Goal: Task Accomplishment & Management: Manage account settings

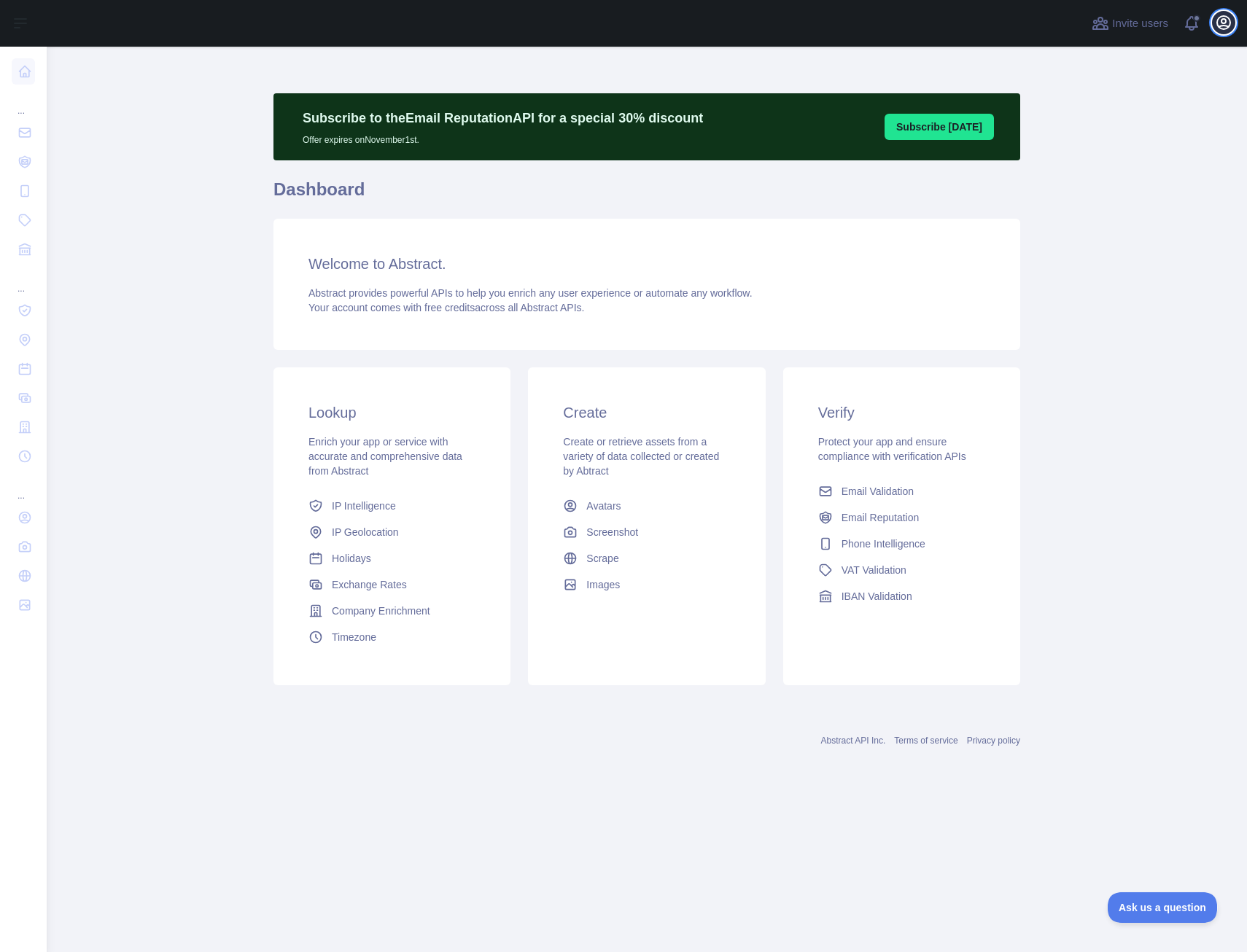
click at [1233, 19] on button "Open user menu" at bounding box center [1223, 22] width 23 height 23
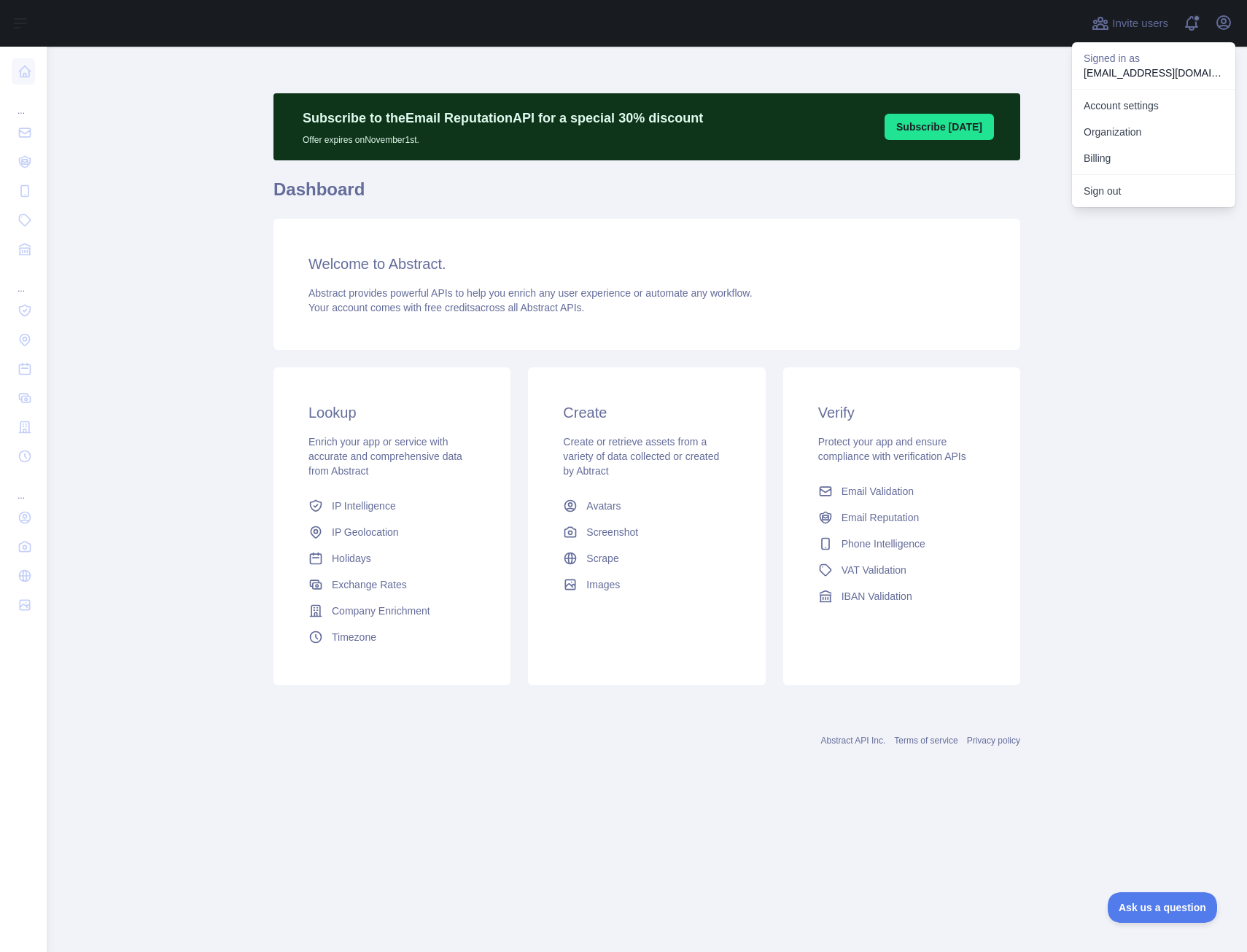
click at [1088, 383] on main "Subscribe to the Email Reputation API for a special 30 % discount Offer expires…" at bounding box center [646, 499] width 1200 height 905
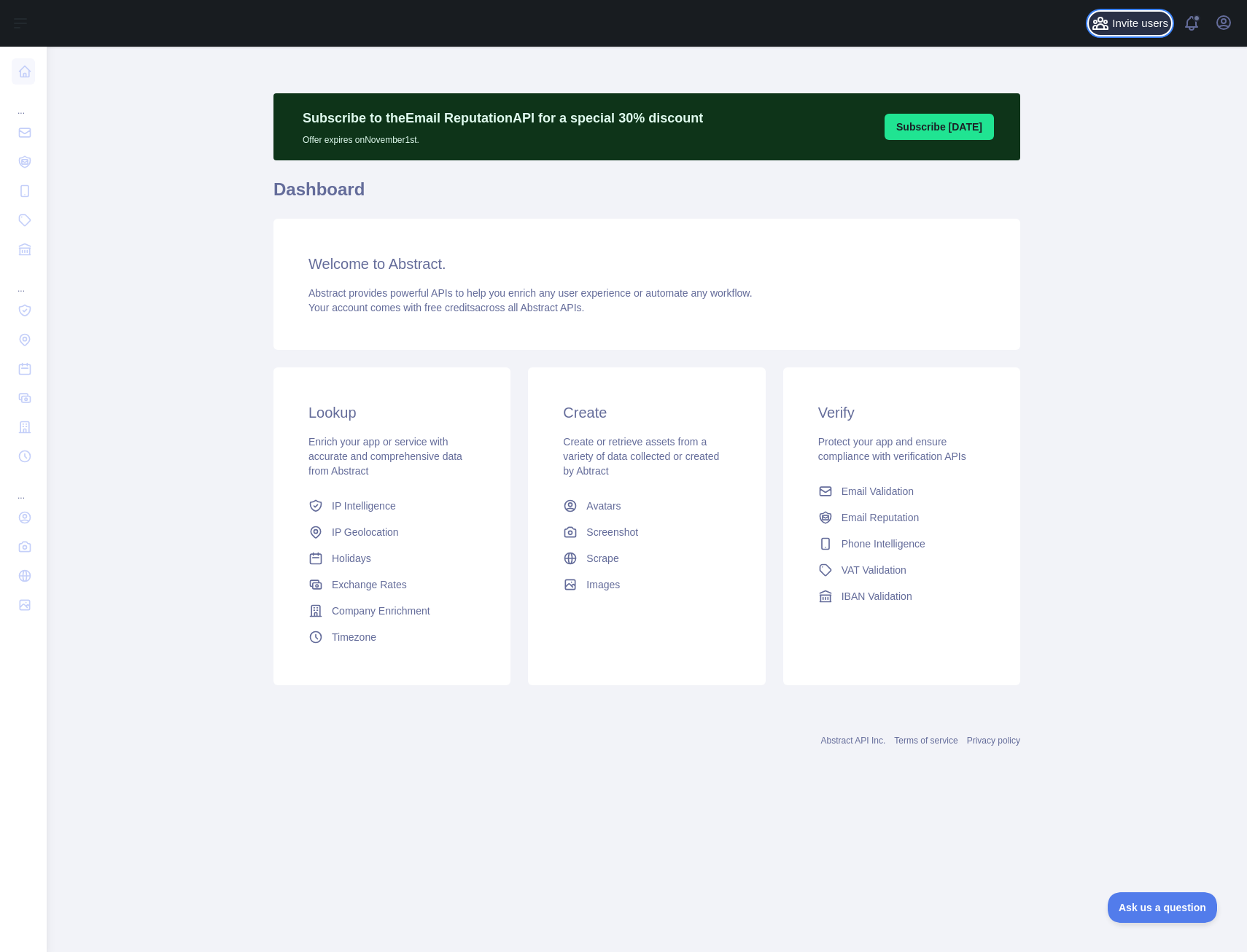
click at [1105, 34] on button "Invite users" at bounding box center [1129, 23] width 83 height 23
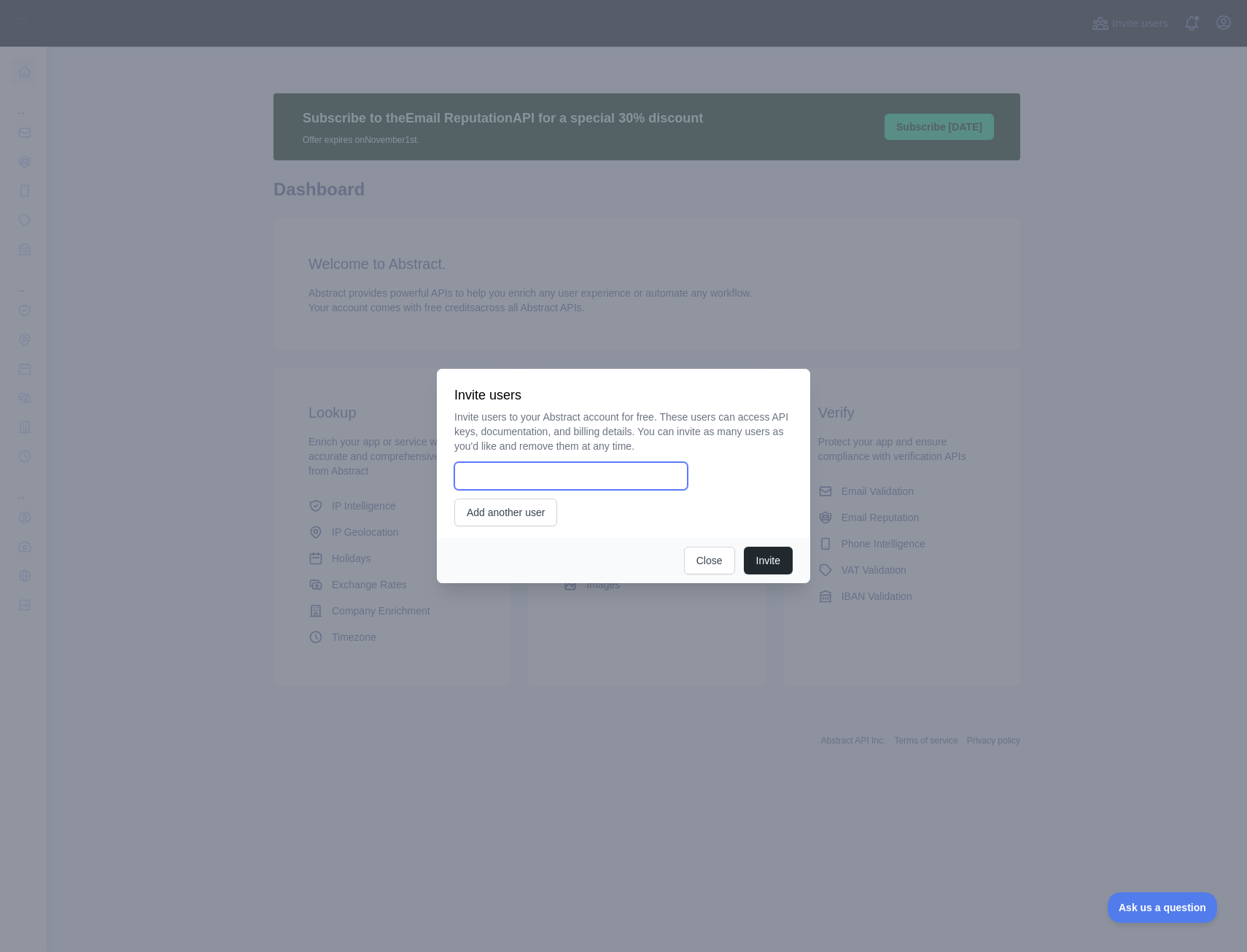
click at [562, 485] on input "email" at bounding box center [571, 476] width 233 height 27
click at [527, 482] on input "email" at bounding box center [571, 476] width 233 height 27
paste input "**********"
type input "**********"
click at [771, 559] on button "Invite" at bounding box center [768, 560] width 49 height 27
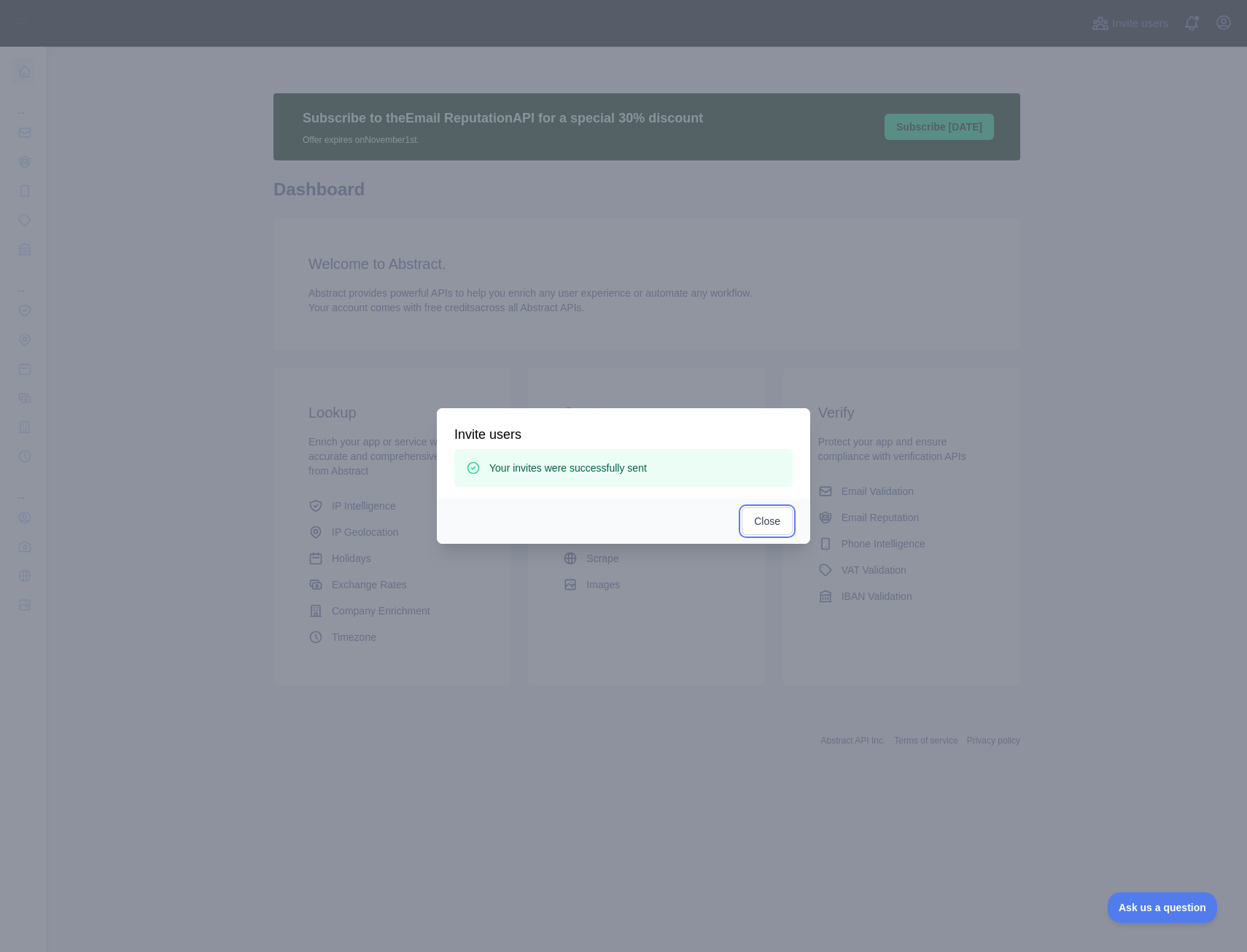
click at [767, 532] on button "Close" at bounding box center [767, 520] width 51 height 27
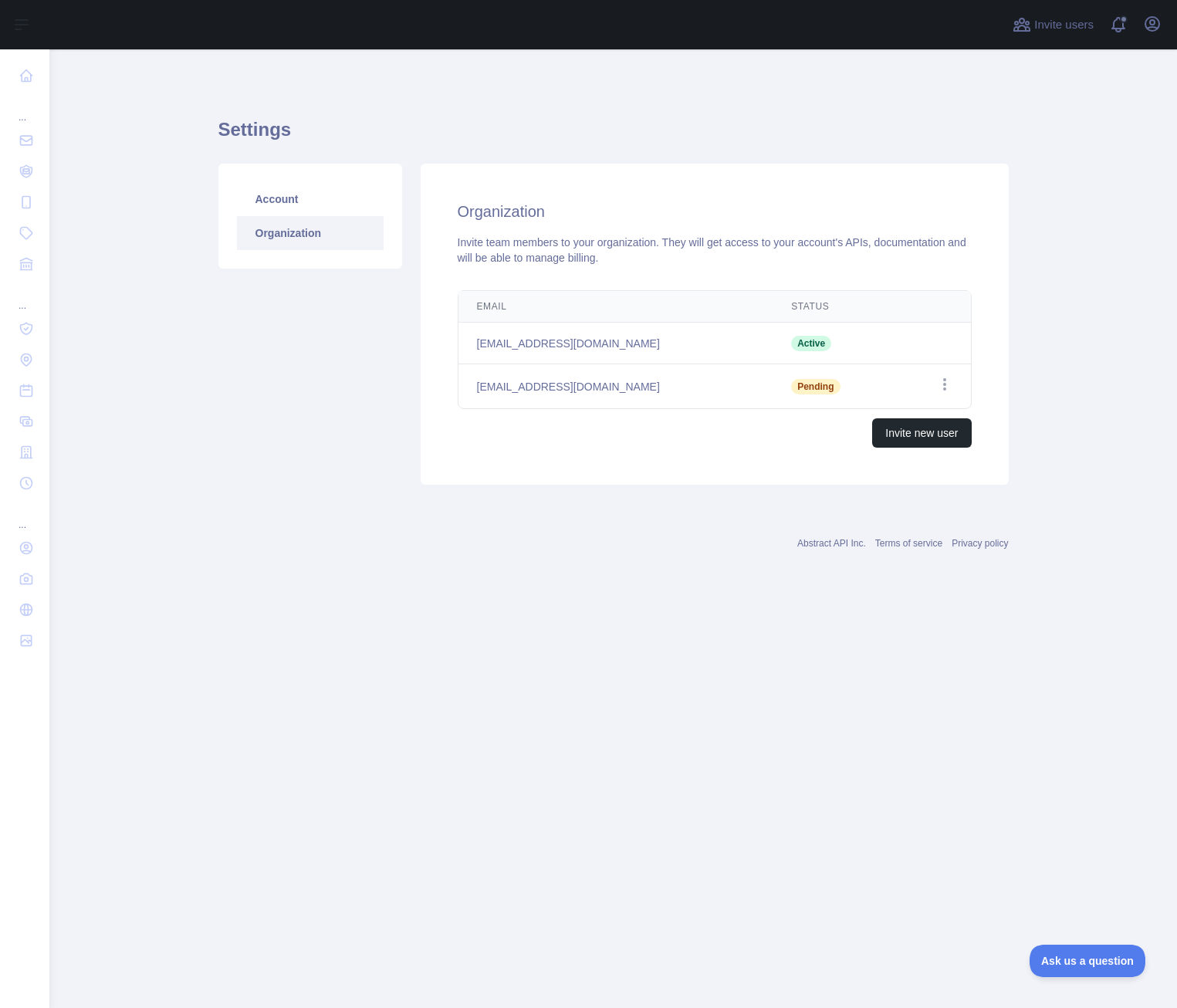
click at [334, 514] on div "Abstract API Inc. Terms of service Privacy policy" at bounding box center [613, 533] width 790 height 55
drag, startPoint x: 1110, startPoint y: 14, endPoint x: 915, endPoint y: 629, distance: 645.2
click at [915, 629] on main "Settings Account Organization Organization Invite team members to your organiza…" at bounding box center [612, 528] width 1127 height 958
click at [713, 703] on main "Settings Account Organization Organization Invite team members to your organiza…" at bounding box center [612, 528] width 1127 height 958
click at [974, 97] on div "Settings Account Organization Organization Invite team members to your organiza…" at bounding box center [613, 296] width 790 height 419
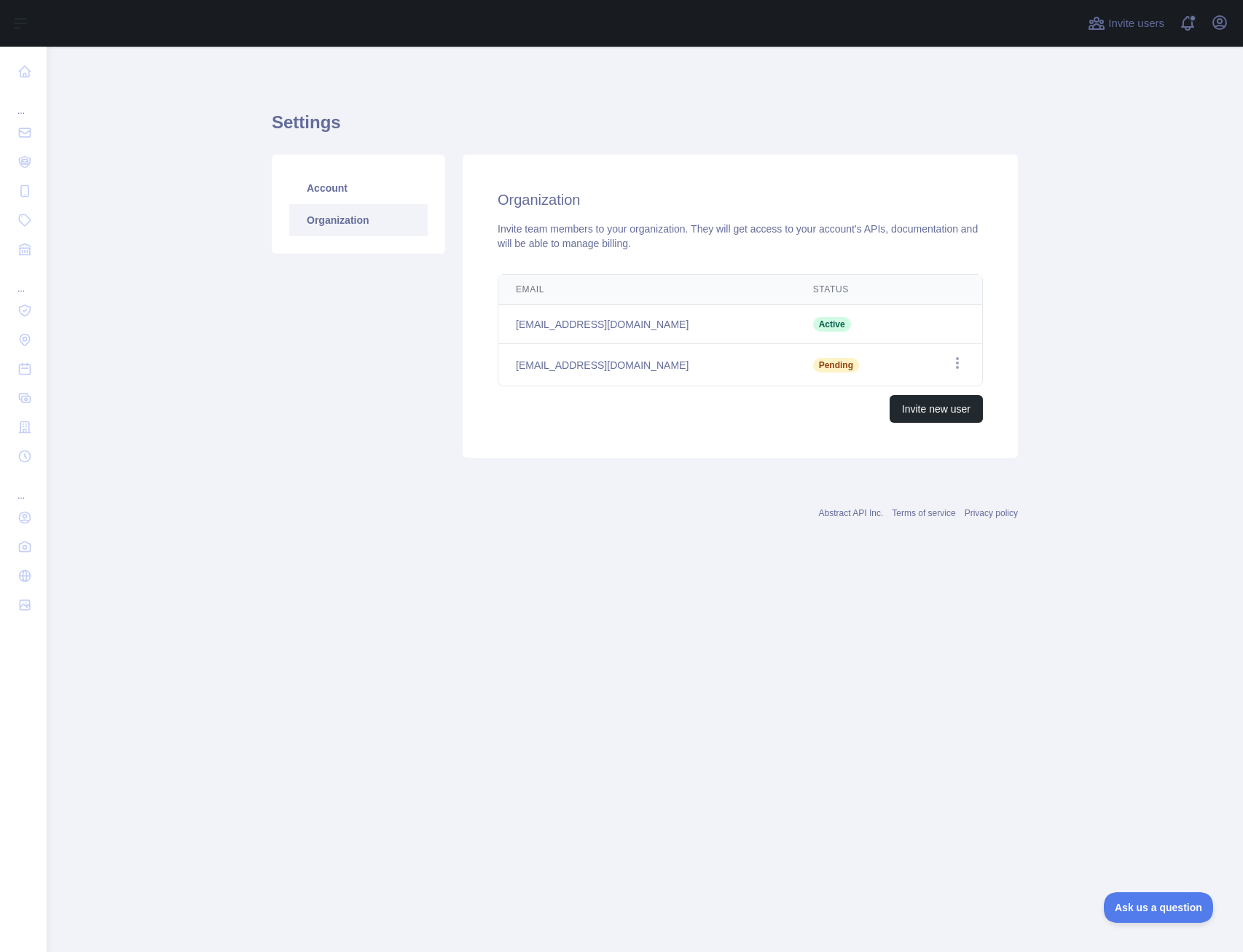
click at [1111, 742] on main "Settings Account Organization Organization Invite team members to your organiza…" at bounding box center [644, 499] width 1197 height 905
click at [1111, 753] on main "Settings Account Organization Organization Invite team members to your organiza…" at bounding box center [644, 499] width 1197 height 905
